Goal: Check status: Verify the current state of an ongoing process or item

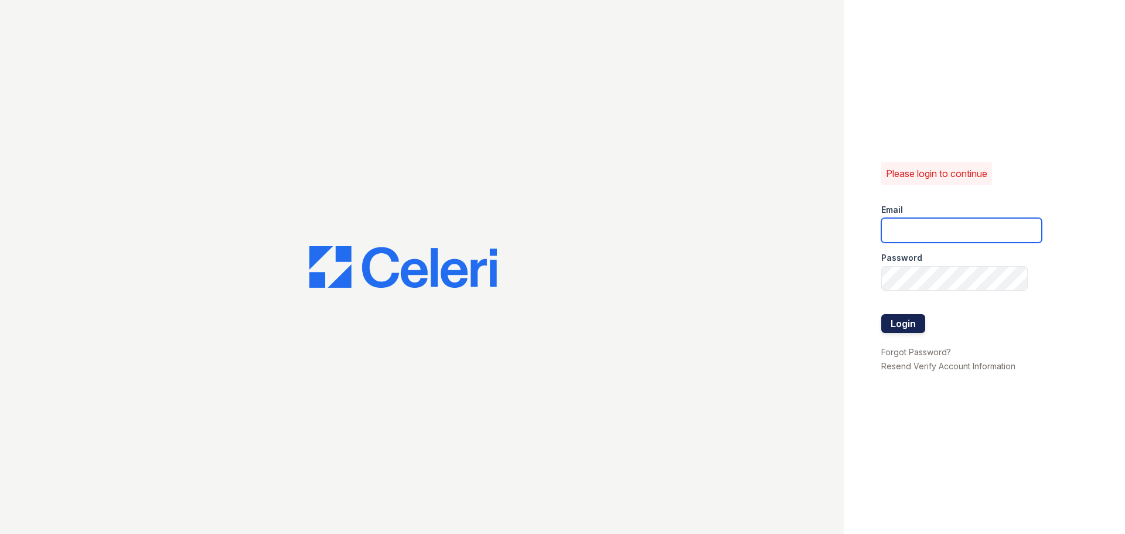
type input "[EMAIL_ADDRESS][DOMAIN_NAME]"
click at [895, 319] on button "Login" at bounding box center [903, 323] width 44 height 19
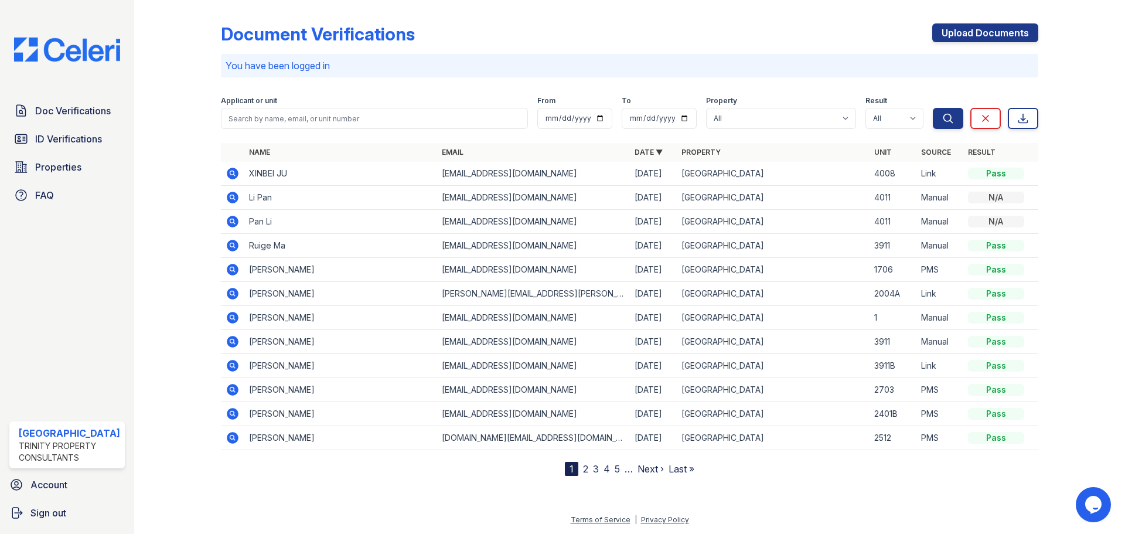
click at [230, 171] on icon at bounding box center [233, 173] width 14 height 14
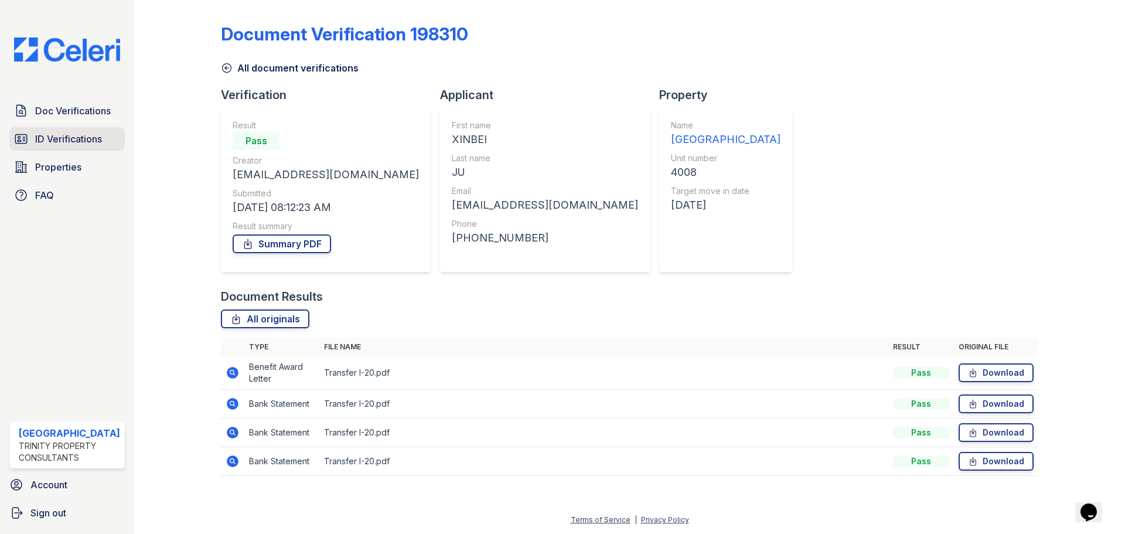
click at [64, 134] on span "ID Verifications" at bounding box center [68, 139] width 67 height 14
